Goal: Obtain resource: Download file/media

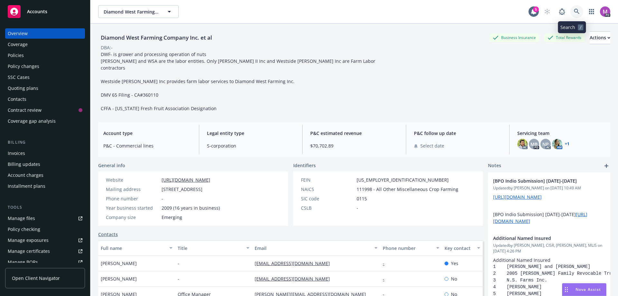
click at [574, 12] on icon at bounding box center [576, 11] width 5 height 5
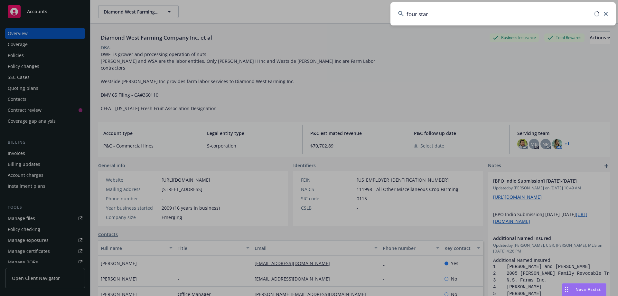
type input "four star"
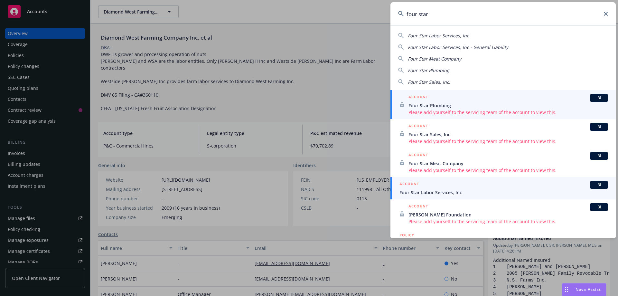
click at [420, 187] on div "ACCOUNT BI" at bounding box center [503, 184] width 208 height 8
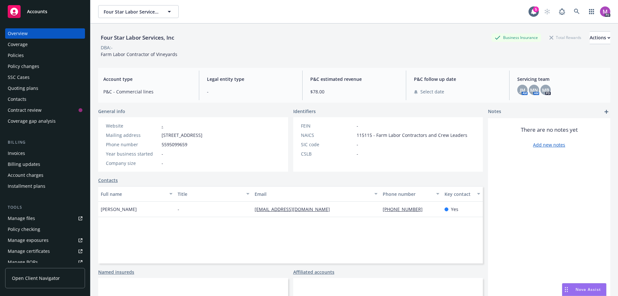
click at [32, 217] on div "Manage files" at bounding box center [21, 218] width 27 height 10
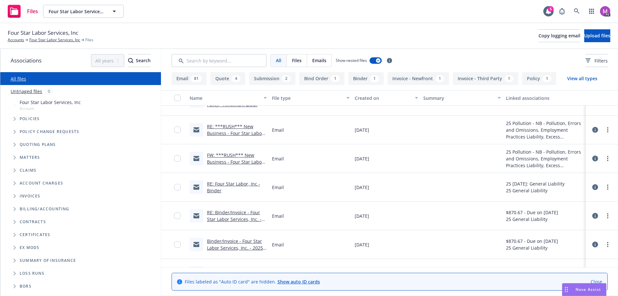
scroll to position [804, 0]
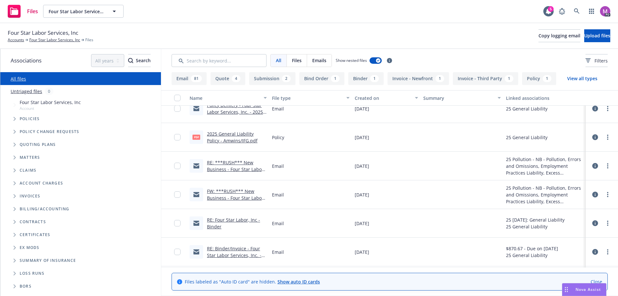
click at [224, 197] on link "FW: ***RUSH*** New Business - Four Star Labor Services / Submission #: 14152002" at bounding box center [235, 201] width 57 height 26
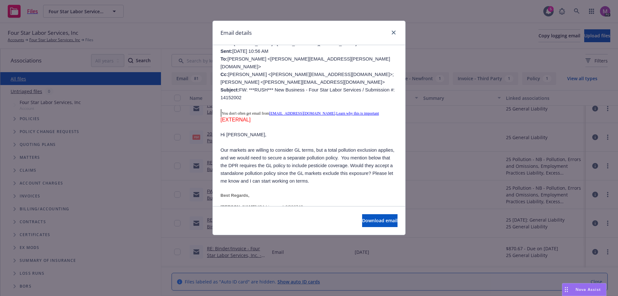
scroll to position [161, 0]
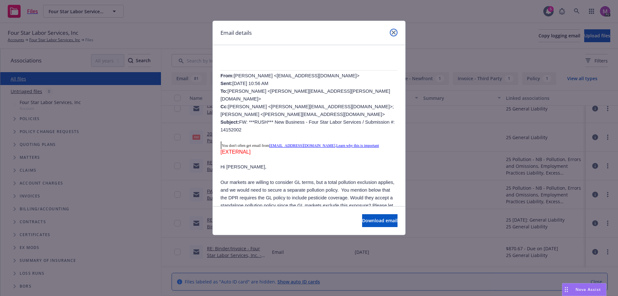
click at [391, 31] on link "close" at bounding box center [394, 33] width 8 height 8
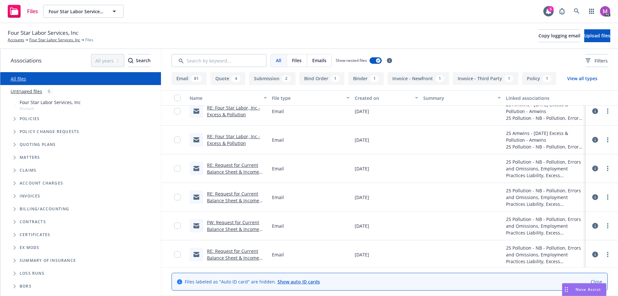
scroll to position [225, 0]
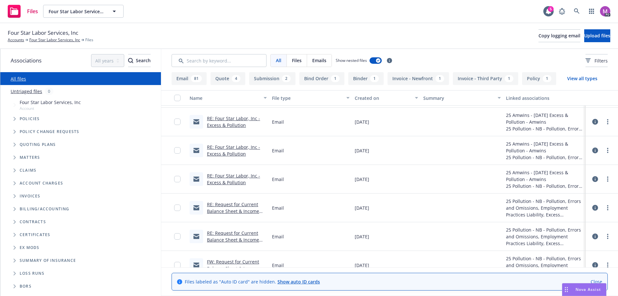
click at [228, 183] on link "RE: Four Star Labor, Inc - Excess & Pollution" at bounding box center [233, 178] width 53 height 13
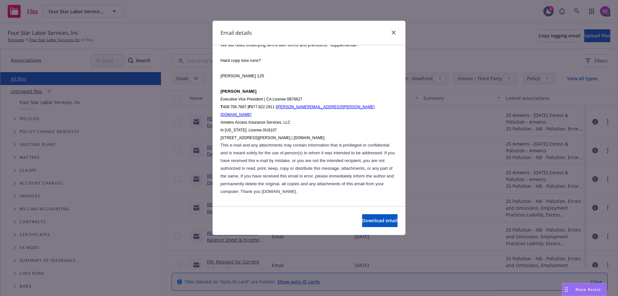
scroll to position [949, 0]
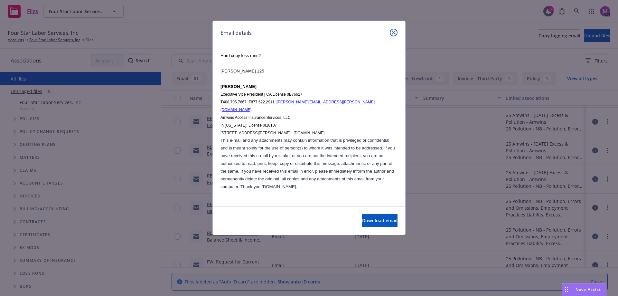
click at [395, 33] on icon "close" at bounding box center [393, 33] width 4 height 4
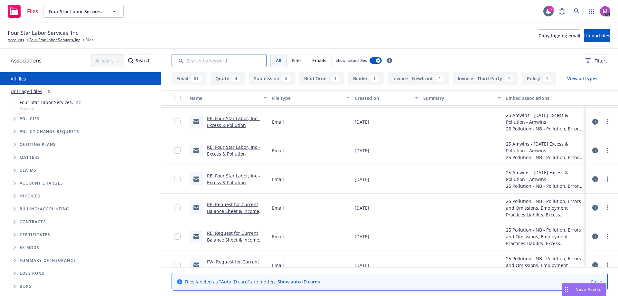
click at [211, 60] on input "Search by keyword..." at bounding box center [218, 60] width 95 height 13
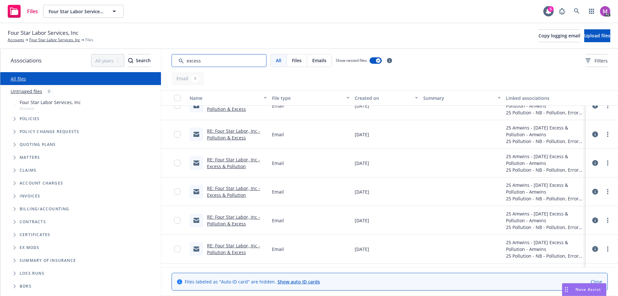
scroll to position [0, 0]
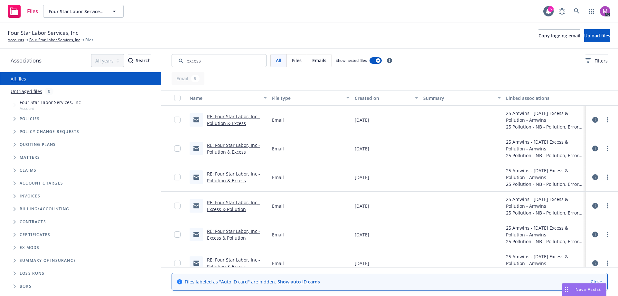
click at [368, 100] on div "Created on" at bounding box center [382, 98] width 57 height 7
click at [229, 120] on link "RE: Four Star Labor, Inc - Excess & Pollution" at bounding box center [233, 119] width 53 height 13
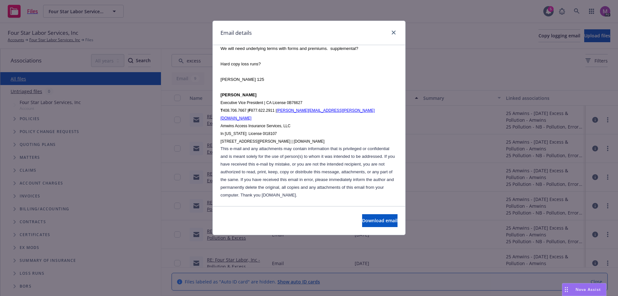
scroll to position [949, 0]
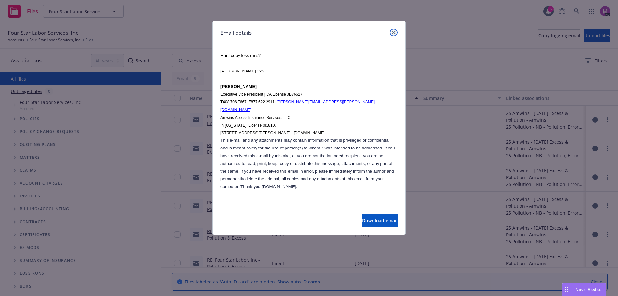
click at [392, 31] on icon "close" at bounding box center [393, 33] width 4 height 4
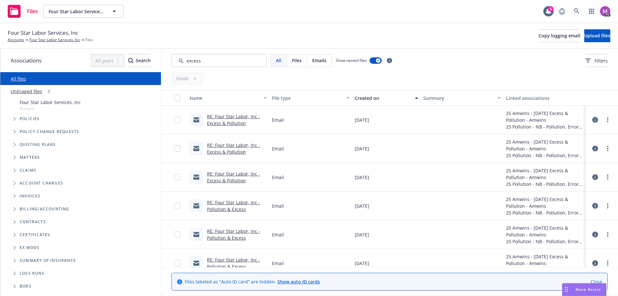
click at [236, 152] on link "RE: Four Star Labor, Inc - Excess & Pollution" at bounding box center [233, 148] width 53 height 13
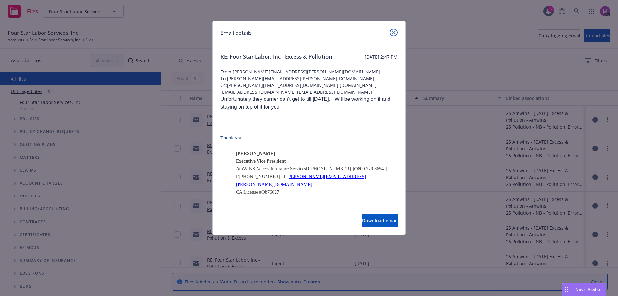
drag, startPoint x: 394, startPoint y: 32, endPoint x: 391, endPoint y: 35, distance: 4.6
click at [394, 32] on icon "close" at bounding box center [393, 33] width 4 height 4
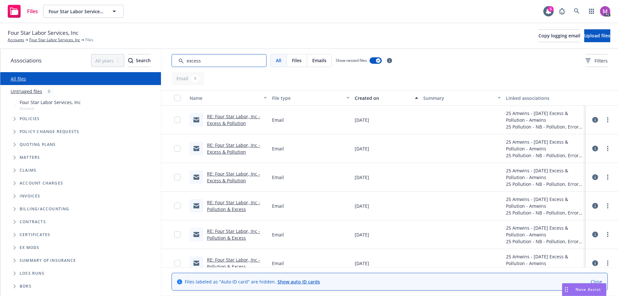
drag, startPoint x: 211, startPoint y: 64, endPoint x: 150, endPoint y: 64, distance: 61.1
click at [152, 64] on div "Associations All years 2027 2026 2025 2024 2023 2022 2021 2020 2019 2018 2017 2…" at bounding box center [308, 172] width 617 height 247
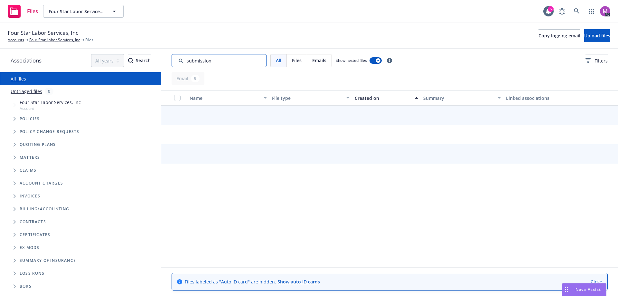
type input "submission"
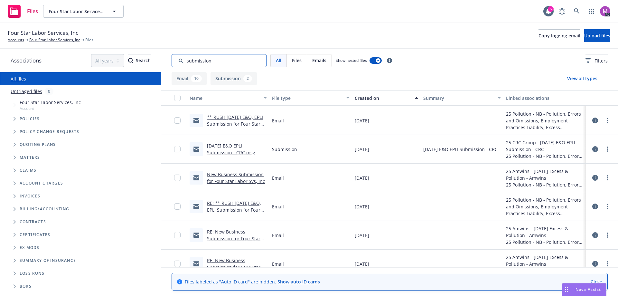
scroll to position [148, 0]
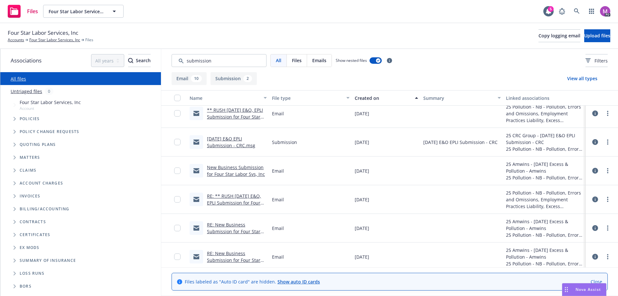
click at [232, 175] on link "New Business Submission for Four Star Labor Svs, Inc" at bounding box center [236, 170] width 58 height 13
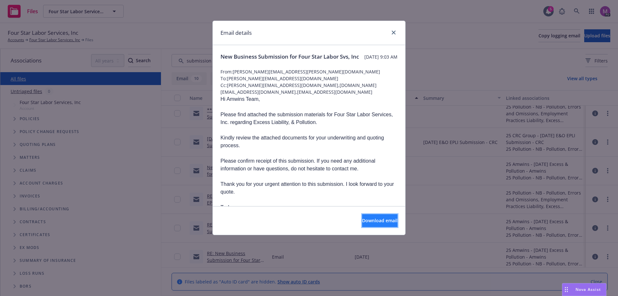
click at [369, 224] on button "Download email" at bounding box center [379, 220] width 35 height 13
click at [398, 33] on div "Email details" at bounding box center [309, 33] width 192 height 24
click at [396, 35] on link "close" at bounding box center [394, 33] width 8 height 8
